Goal: Communication & Community: Share content

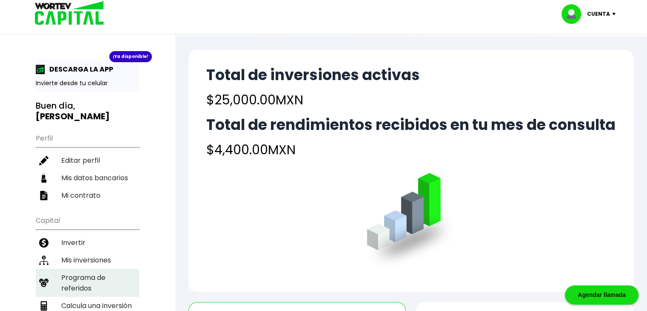
click at [65, 269] on li "Programa de referidos" at bounding box center [87, 282] width 103 height 28
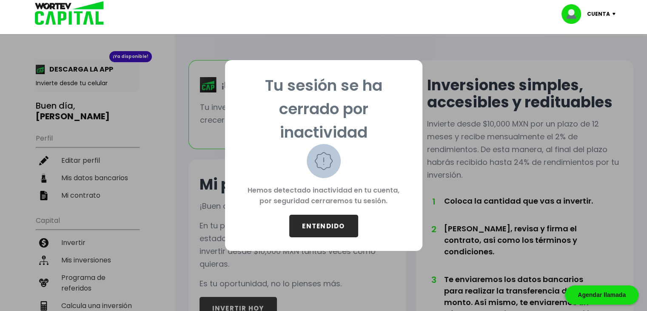
click at [326, 229] on button "ENTENDIDO" at bounding box center [323, 225] width 69 height 23
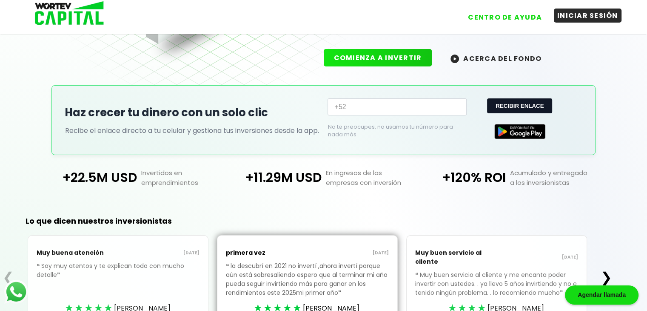
click at [576, 19] on button "INICIAR SESIÓN" at bounding box center [588, 16] width 68 height 14
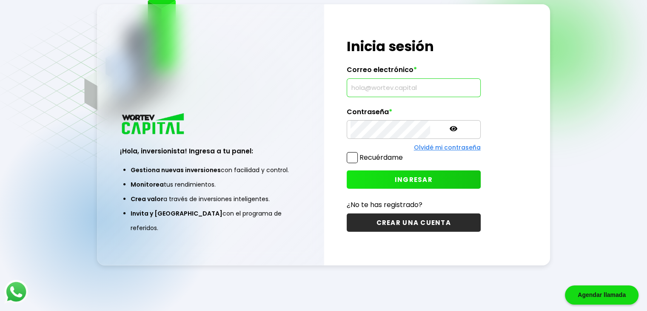
click at [371, 89] on input "text" at bounding box center [414, 88] width 126 height 18
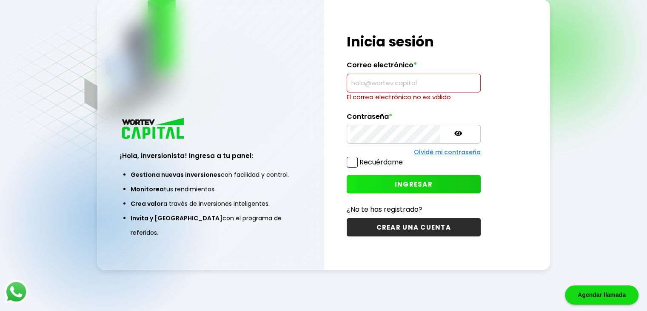
click at [352, 85] on input "text" at bounding box center [414, 83] width 126 height 18
click at [359, 146] on div "¡Hola, inversionista! Ingresa tus credenciales para iniciar sesión Inicia sesió…" at bounding box center [413, 135] width 179 height 270
type input "[EMAIL_ADDRESS][DOMAIN_NAME]"
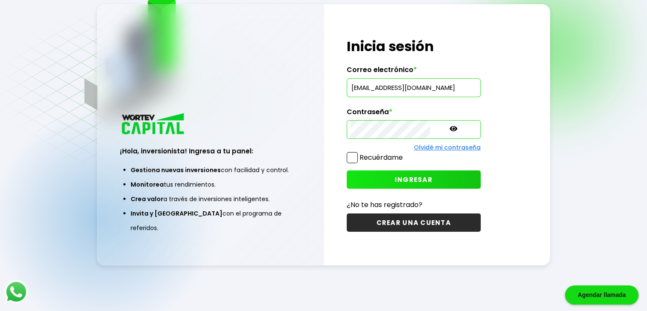
click at [395, 180] on span "INGRESAR" at bounding box center [414, 179] width 38 height 9
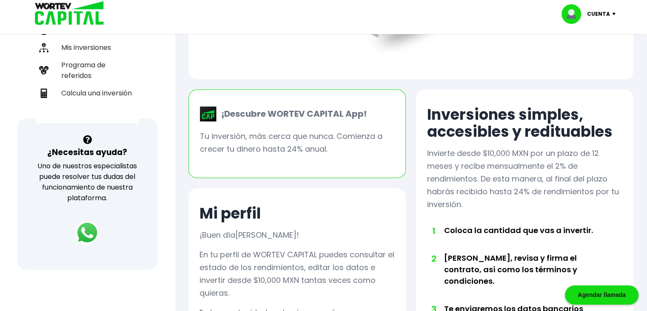
scroll to position [213, 0]
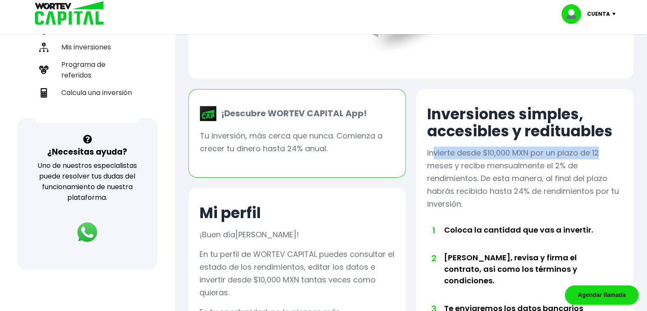
drag, startPoint x: 442, startPoint y: 152, endPoint x: 612, endPoint y: 152, distance: 170.2
click at [612, 152] on p "Invierte desde $10,000 MXN por un plazo de 12 meses y recibe mensualmente el 2%…" at bounding box center [524, 178] width 195 height 64
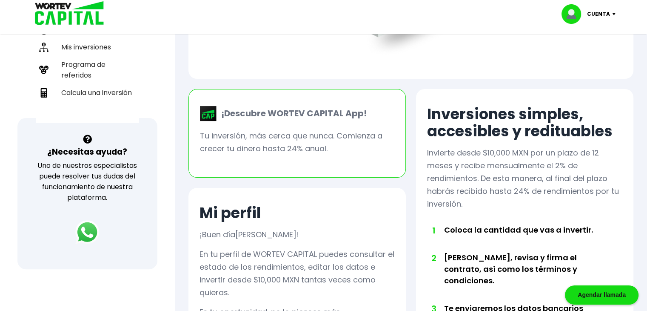
click at [423, 179] on div "Inversiones simples, accesibles y redituables Invierte desde $10,000 MXN por un…" at bounding box center [524, 303] width 217 height 428
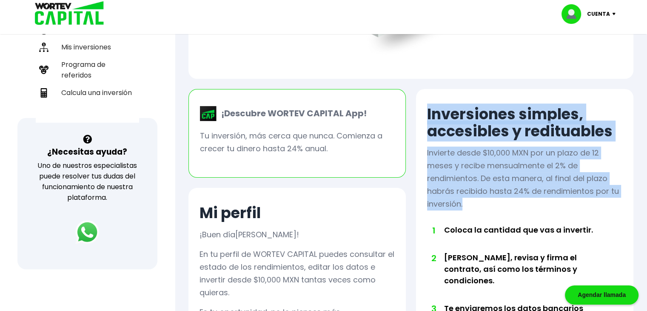
drag, startPoint x: 471, startPoint y: 208, endPoint x: 419, endPoint y: 113, distance: 108.0
click at [419, 113] on div "Inversiones simples, accesibles y redituables Invierte desde $10,000 MXN por un…" at bounding box center [524, 303] width 217 height 428
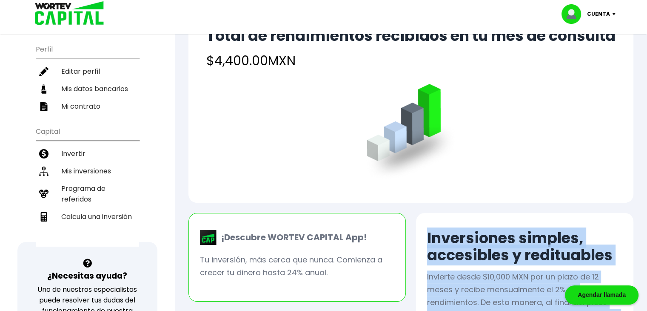
scroll to position [85, 0]
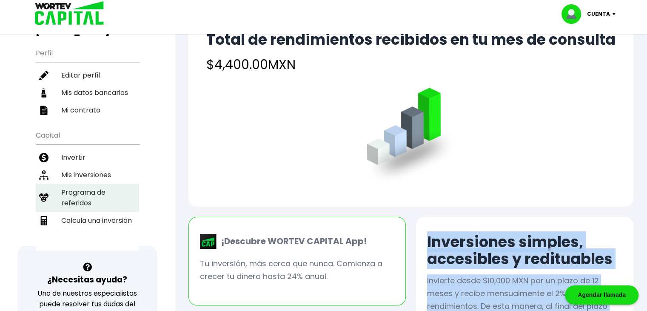
click at [68, 186] on li "Programa de referidos" at bounding box center [87, 197] width 103 height 28
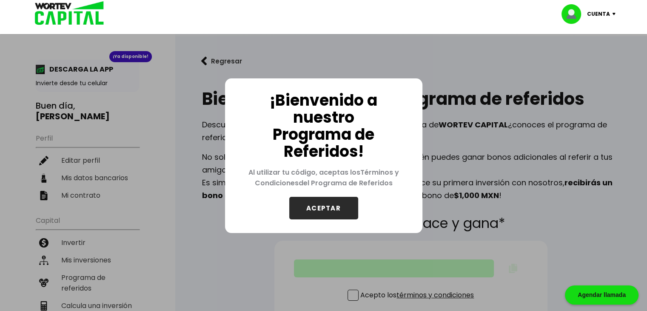
click at [329, 208] on button "ACEPTAR" at bounding box center [323, 208] width 69 height 23
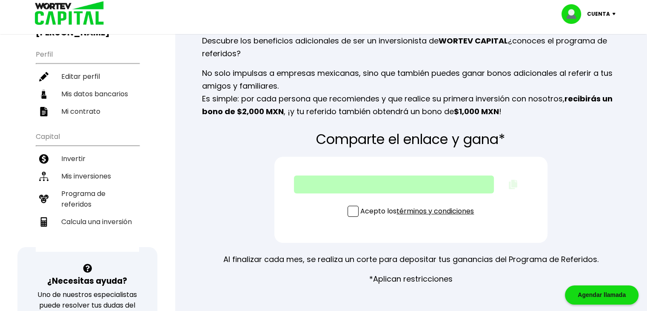
scroll to position [85, 0]
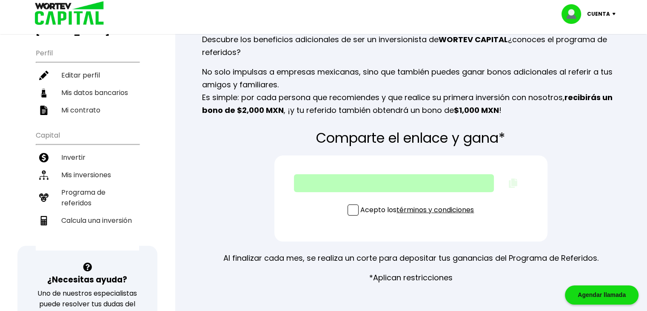
click at [381, 189] on div at bounding box center [394, 183] width 200 height 18
drag, startPoint x: 343, startPoint y: 213, endPoint x: 353, endPoint y: 203, distance: 13.8
click at [344, 213] on div "Acepto los términos y condiciones" at bounding box center [410, 198] width 273 height 86
click at [351, 211] on span at bounding box center [353, 209] width 11 height 11
click at [419, 216] on input "Acepto los términos y condiciones" at bounding box center [419, 216] width 0 height 0
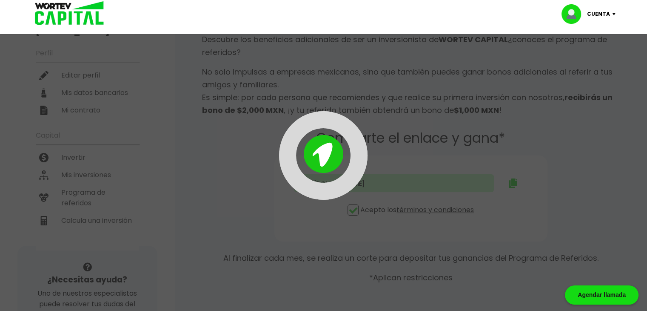
type input "[URL][DOMAIN_NAME]"
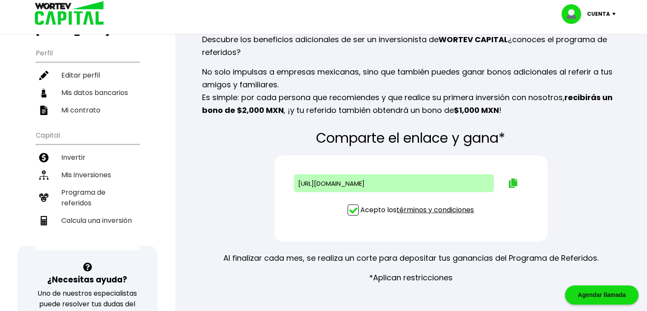
click at [514, 183] on img at bounding box center [513, 182] width 9 height 9
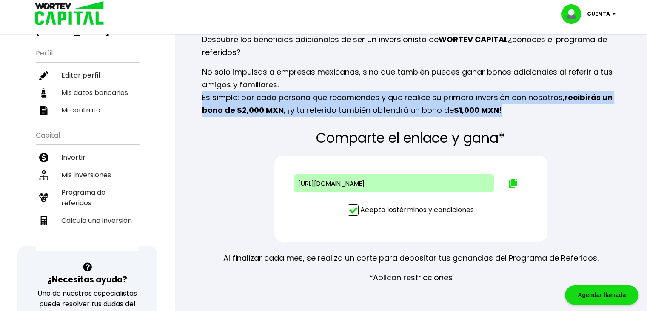
drag, startPoint x: 522, startPoint y: 110, endPoint x: 198, endPoint y: 101, distance: 323.9
click at [198, 101] on div "Bienvenido a nuestro programa de referidos Descubre los beneficios adicionales …" at bounding box center [410, 58] width 445 height 129
click at [357, 113] on p "No solo impulsas a empresas mexicanas, sino que también puedes ganar bonos adic…" at bounding box center [411, 91] width 418 height 51
click at [436, 106] on p "No solo impulsas a empresas mexicanas, sino que también puedes ganar bonos adic…" at bounding box center [411, 91] width 418 height 51
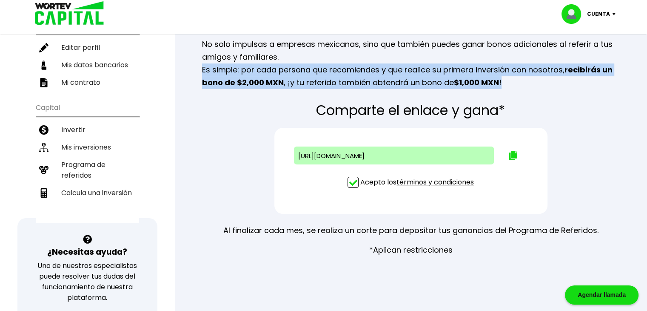
scroll to position [128, 0]
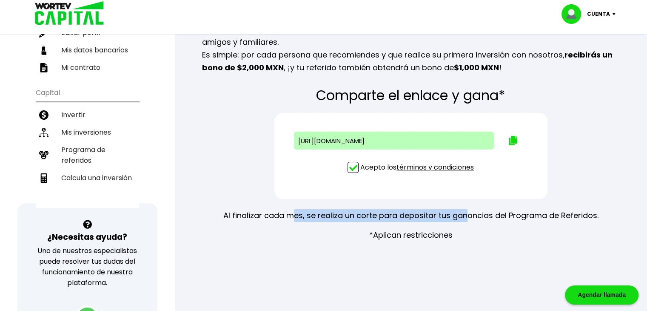
drag, startPoint x: 468, startPoint y: 235, endPoint x: 289, endPoint y: 226, distance: 178.9
click at [289, 226] on div "Al finalizar cada mes, se realiza un corte para depositar tus ganancias del Pro…" at bounding box center [410, 225] width 375 height 32
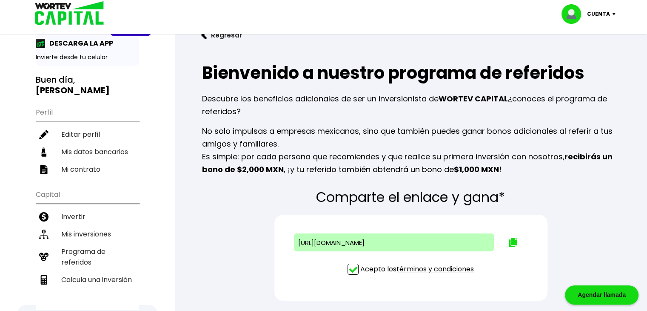
scroll to position [0, 0]
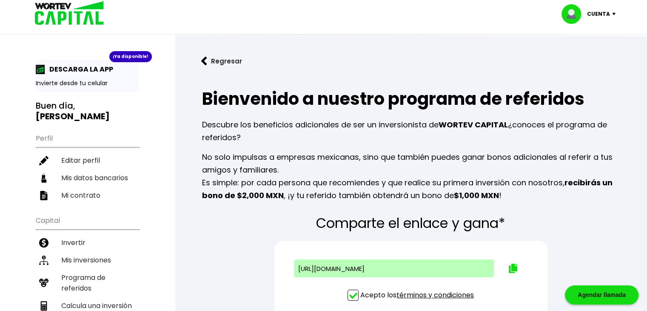
click at [612, 14] on div "Cuenta" at bounding box center [592, 14] width 60 height 20
